Goal: Task Accomplishment & Management: Manage account settings

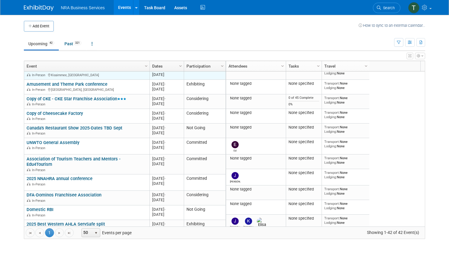
scroll to position [215, 0]
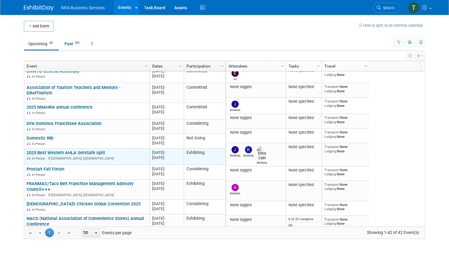
click at [97, 150] on link "2025 Best Western AHLA ServSafe split" at bounding box center [66, 152] width 78 height 5
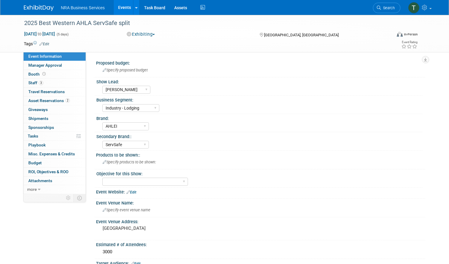
select select "[PERSON_NAME]"
select select "Industry - Lodging"
select select "AHLEI"
select select "ServSafe"
click at [44, 100] on span "Asset Reservations 2" at bounding box center [48, 100] width 41 height 5
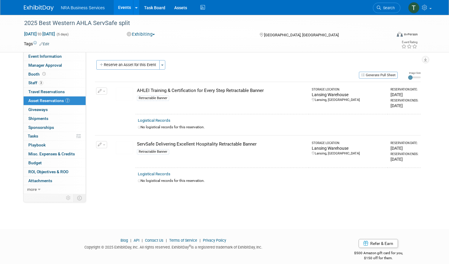
scroll to position [7, 0]
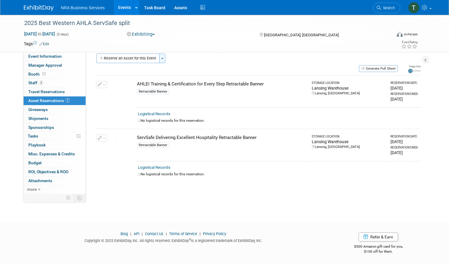
click at [162, 59] on span "button" at bounding box center [162, 58] width 2 height 1
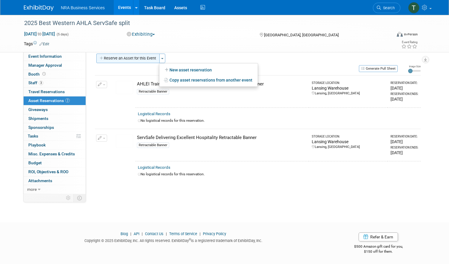
click at [142, 59] on button "Reserve an Asset for this Event" at bounding box center [127, 59] width 63 height 10
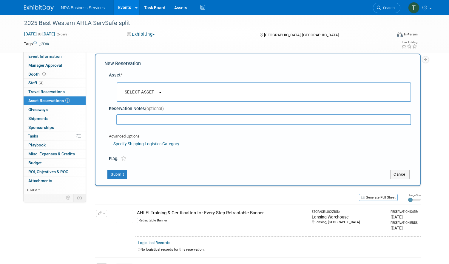
scroll to position [6, 0]
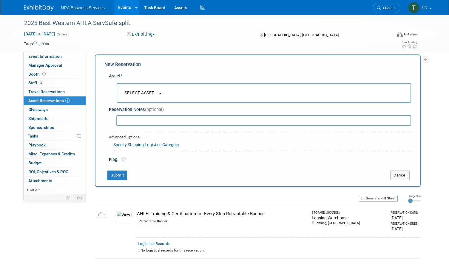
click at [158, 93] on span "-- SELECT ASSET --" at bounding box center [139, 93] width 37 height 5
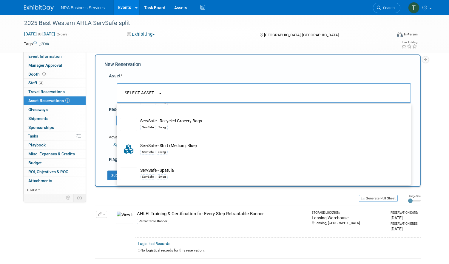
scroll to position [791, 0]
click at [201, 31] on div "Exhibiting Committed Considering Not Going Exhibiting Attending Only" at bounding box center [187, 34] width 125 height 7
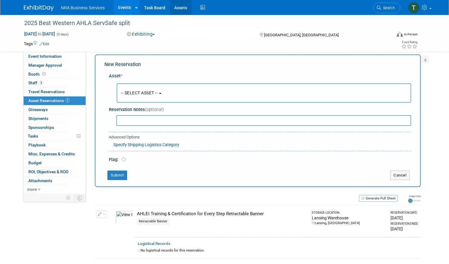
click at [181, 7] on link "Assets" at bounding box center [181, 7] width 22 height 15
click at [46, 111] on span "Giveaways 0" at bounding box center [37, 109] width 19 height 5
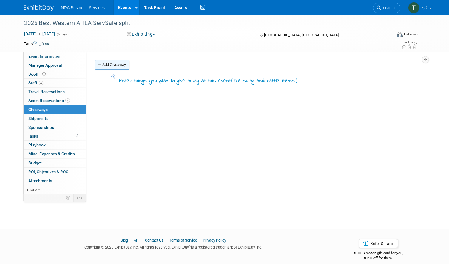
click at [118, 63] on link "Add Giveaway" at bounding box center [112, 65] width 35 height 10
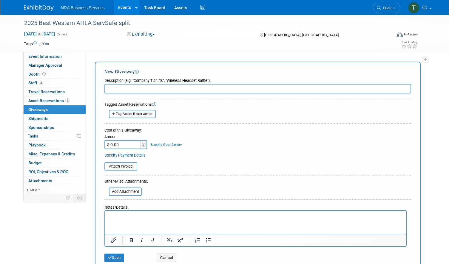
click at [138, 114] on span "Tag Asset Reservation" at bounding box center [134, 114] width 37 height 4
select select
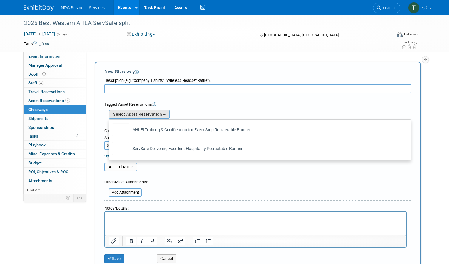
drag, startPoint x: 212, startPoint y: 101, endPoint x: 194, endPoint y: 101, distance: 18.8
click at [212, 101] on div "Tagged Asset Reservations: 10033226-10724373-2a9a97e2-e9e4-45c9-b71b-b695f4acb9…" at bounding box center [257, 110] width 306 height 19
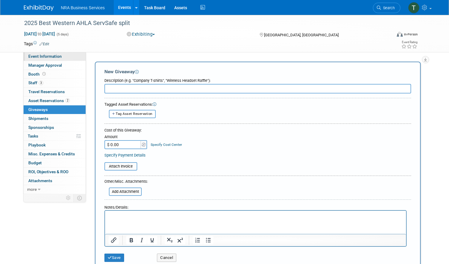
click at [44, 57] on span "Event Information" at bounding box center [44, 56] width 33 height 5
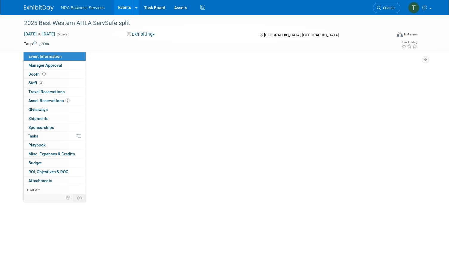
select select "Jennifer B"
select select "Industry - Lodging"
select select "AHLEI"
select select "ServSafe"
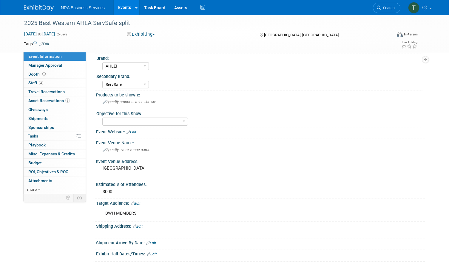
scroll to position [60, 0]
click at [50, 100] on span "Asset Reservations 2" at bounding box center [48, 100] width 41 height 5
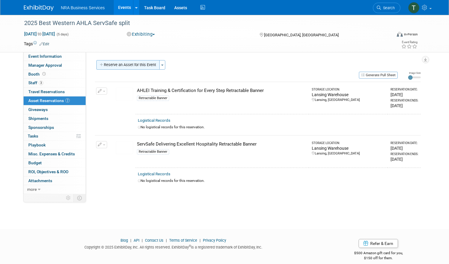
click at [149, 64] on button "Reserve an Asset for this Event" at bounding box center [127, 65] width 63 height 10
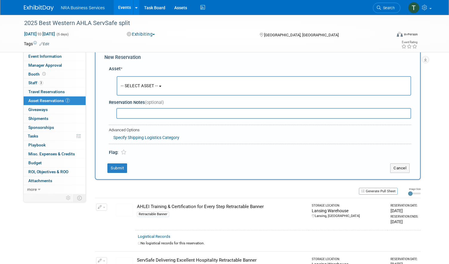
scroll to position [35, 0]
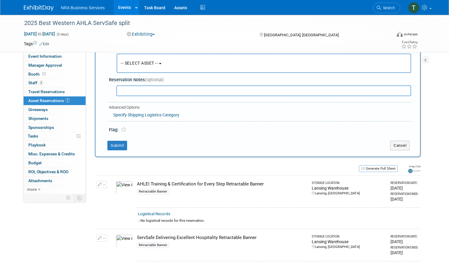
click at [158, 63] on span "-- SELECT ASSET --" at bounding box center [139, 63] width 37 height 5
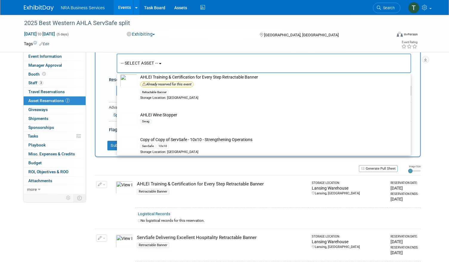
scroll to position [209, 0]
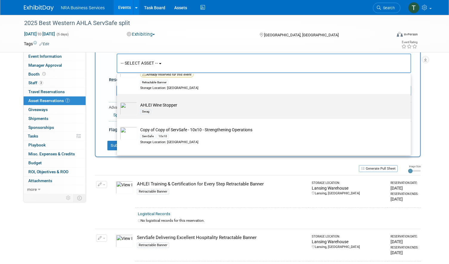
click at [168, 105] on td "AHLEI Wine Stopper Swag" at bounding box center [267, 108] width 261 height 13
click at [118, 101] on input "AHLEI Wine Stopper Swag" at bounding box center [116, 99] width 4 height 4
select select "10729038"
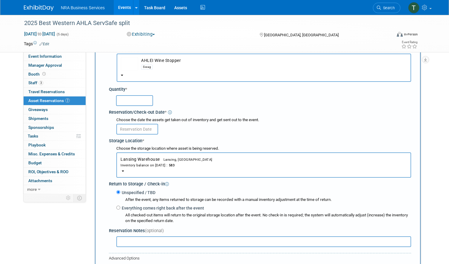
click at [143, 100] on input "text" at bounding box center [134, 100] width 37 height 11
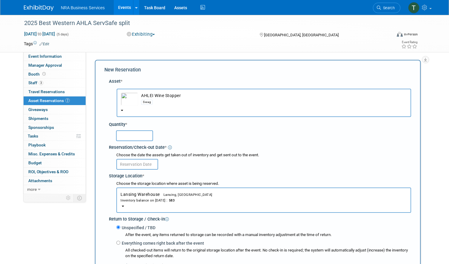
scroll to position [0, 0]
type input "100"
click at [140, 165] on input "text" at bounding box center [137, 164] width 42 height 11
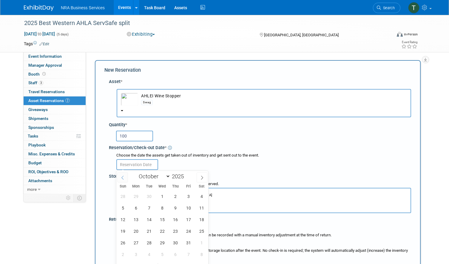
click at [123, 178] on icon at bounding box center [122, 178] width 4 height 4
select select "8"
click at [161, 233] on span "24" at bounding box center [162, 232] width 12 height 12
type input "Sep 24, 2025"
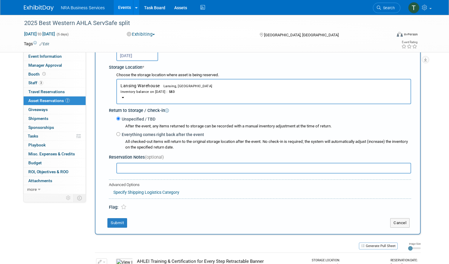
scroll to position [119, 0]
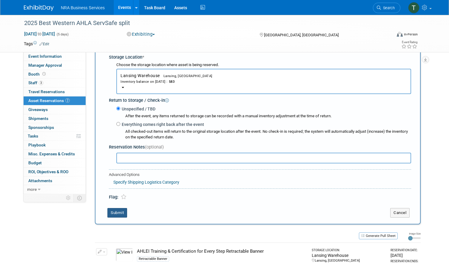
click at [115, 215] on button "Submit" at bounding box center [117, 213] width 20 height 10
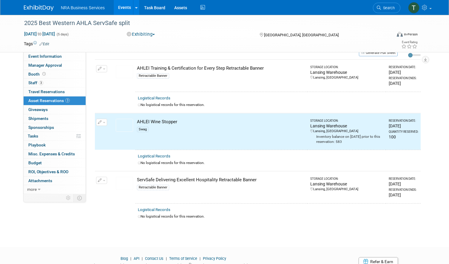
scroll to position [0, 0]
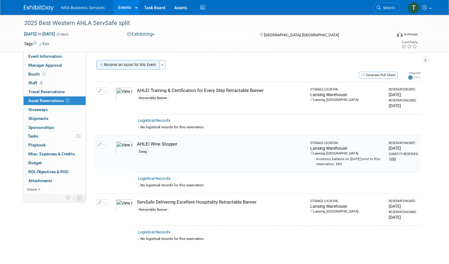
click at [159, 66] on button "Reserve an Asset for this Event" at bounding box center [127, 65] width 63 height 10
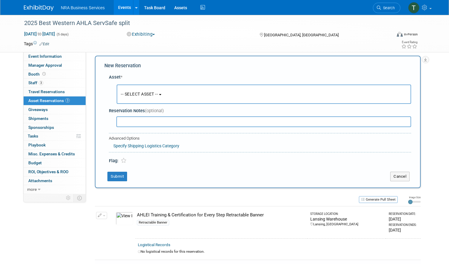
scroll to position [6, 0]
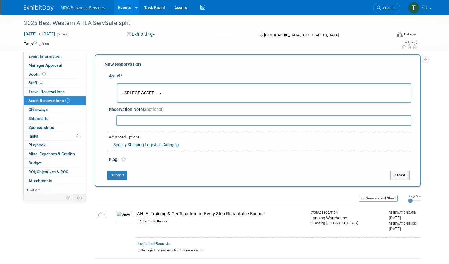
click at [160, 97] on button "-- SELECT ASSET --" at bounding box center [264, 92] width 294 height 19
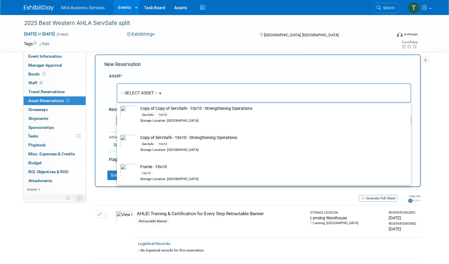
scroll to position [328, 0]
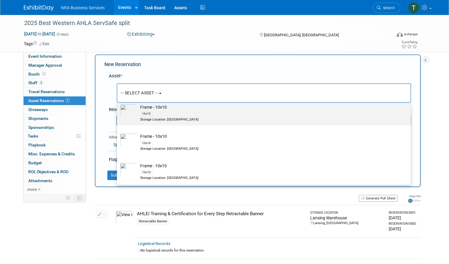
click at [171, 119] on div "Storage Location: Lansing Warehouse" at bounding box center [269, 119] width 258 height 5
click at [118, 103] on input "Frame - 10x10 10x10 Storage Location: Lansing Warehouse" at bounding box center [116, 102] width 4 height 4
select select "10713724"
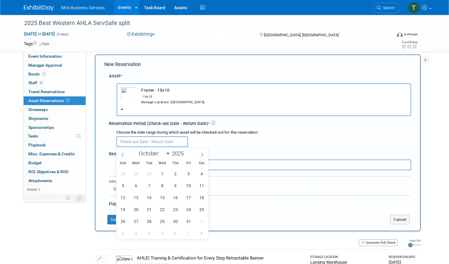
click at [154, 143] on input "text" at bounding box center [152, 141] width 72 height 11
click at [122, 155] on icon at bounding box center [122, 155] width 4 height 4
select select "8"
click at [162, 209] on span "24" at bounding box center [162, 210] width 12 height 12
type input "Sep 24, 2025"
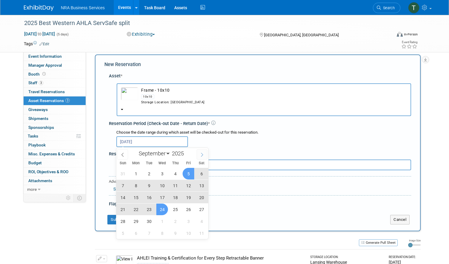
click at [203, 154] on icon at bounding box center [202, 155] width 4 height 4
select select "9"
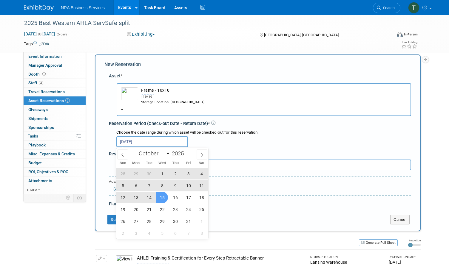
click at [162, 197] on span "15" at bounding box center [162, 198] width 12 height 12
type input "Sep 24, 2025 to Oct 15, 2025"
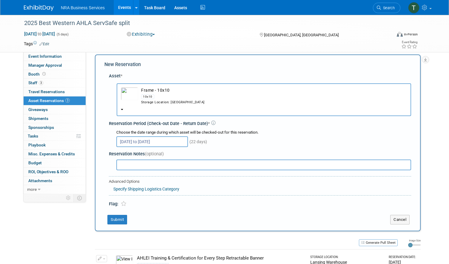
click at [282, 140] on div "Sep 24, 2025 to Oct 15, 2025 (22 days)" at bounding box center [263, 142] width 294 height 12
click at [120, 219] on button "Submit" at bounding box center [117, 220] width 20 height 10
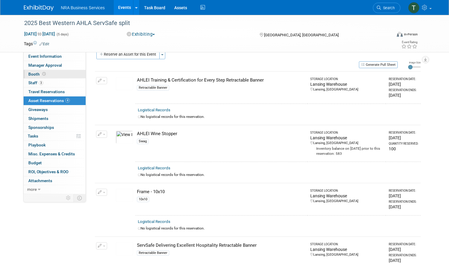
scroll to position [0, 0]
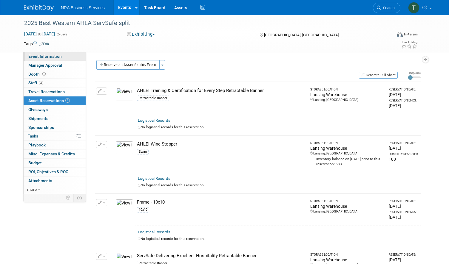
click at [51, 57] on span "Event Information" at bounding box center [44, 56] width 33 height 5
select select "Jennifer B"
select select "Industry - Lodging"
select select "AHLEI"
select select "ServSafe"
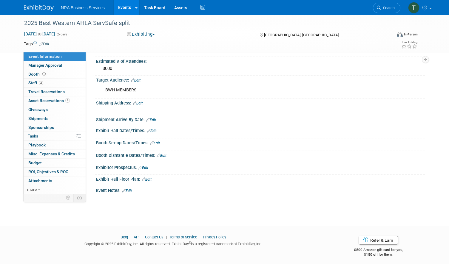
scroll to position [187, 0]
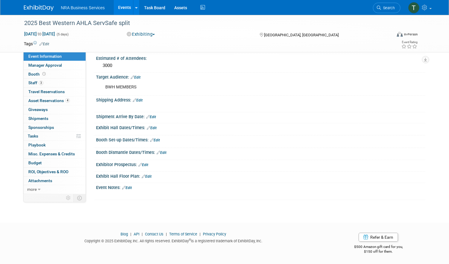
click at [125, 188] on icon at bounding box center [124, 188] width 4 height 4
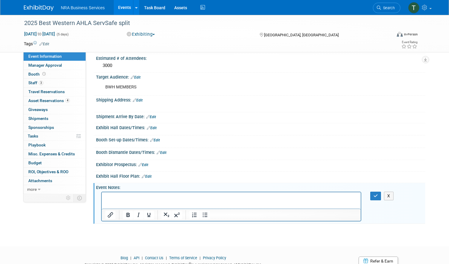
scroll to position [0, 0]
click at [372, 197] on button "button" at bounding box center [375, 196] width 11 height 9
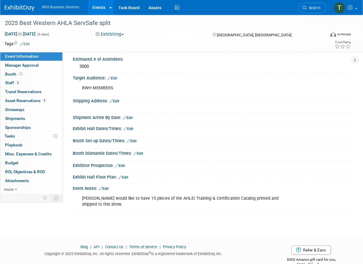
scroll to position [199, 0]
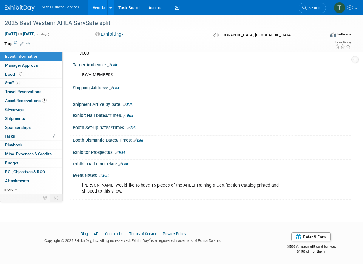
click at [107, 190] on div "Jennifer would like to have 15 pieces of the AHLEI Training & Certification Cat…" at bounding box center [187, 189] width 218 height 18
click at [103, 192] on div "Jennifer would like to have 15 pieces of the AHLEI Training & Certification Cat…" at bounding box center [187, 189] width 218 height 18
click at [106, 176] on link "Edit" at bounding box center [104, 176] width 10 height 4
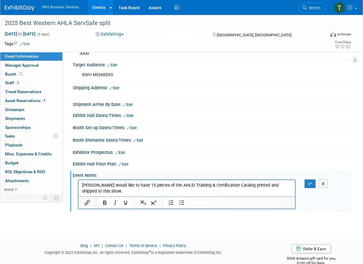
scroll to position [0, 0]
click at [104, 191] on p "Jennifer would like to have 15 pieces of the AHLEI Training & Certification Cat…" at bounding box center [187, 188] width 210 height 12
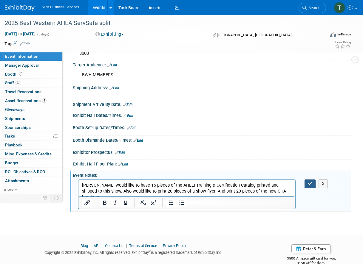
click at [311, 184] on icon "button" at bounding box center [310, 184] width 4 height 4
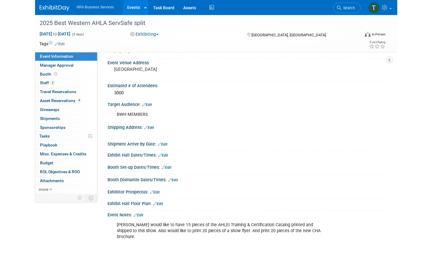
scroll to position [169, 0]
